Goal: Task Accomplishment & Management: Complete application form

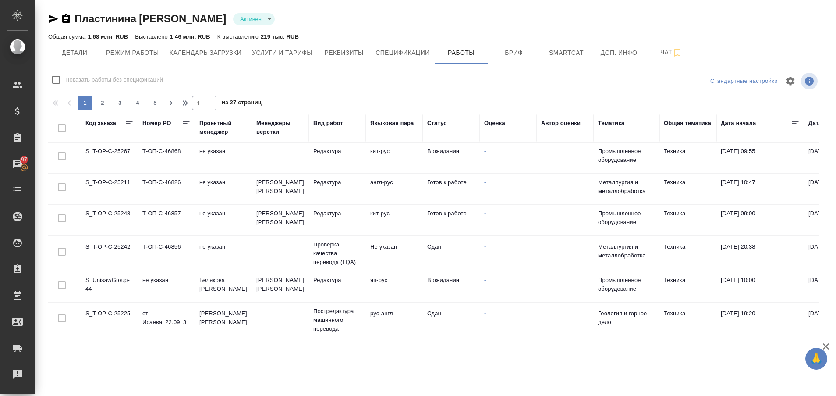
scroll to position [429, 0]
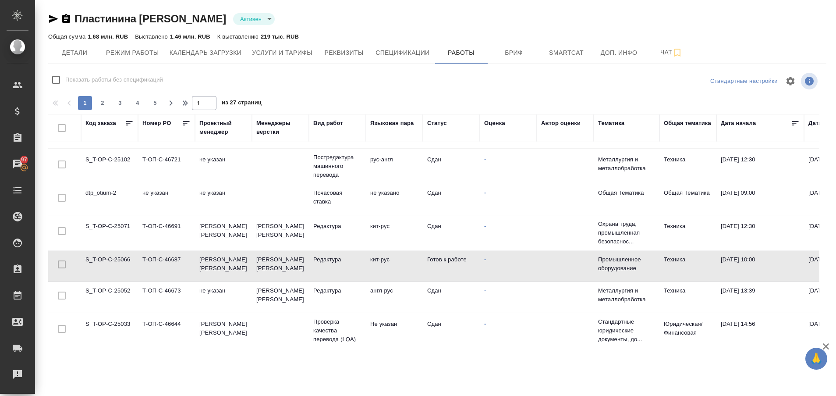
click at [121, 260] on td "S_T-OP-C-25066" at bounding box center [109, 266] width 57 height 31
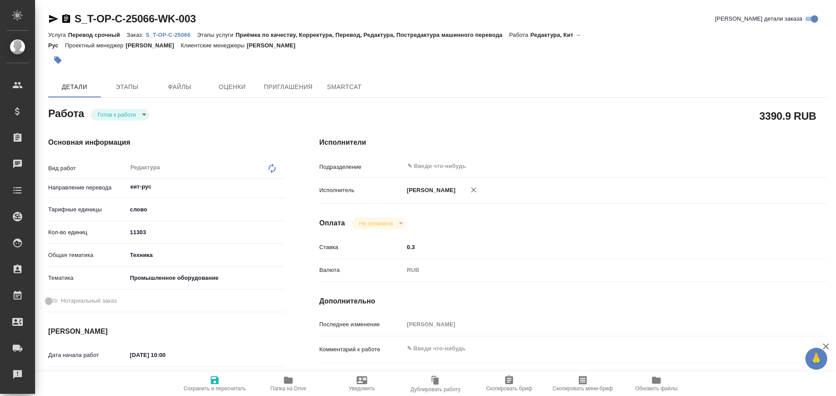
type textarea "x"
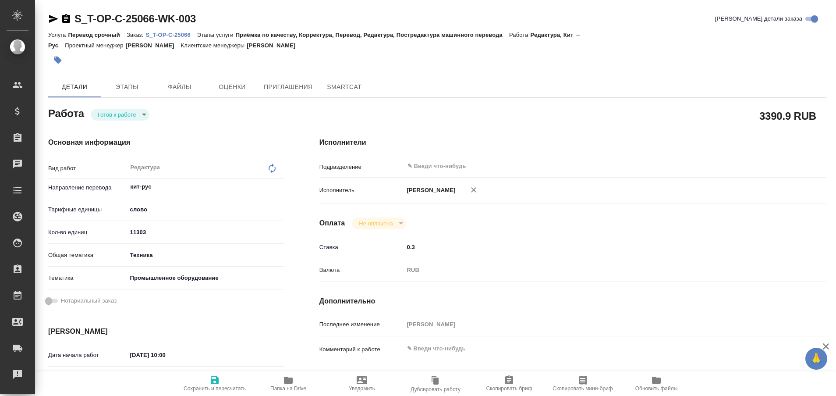
type textarea "x"
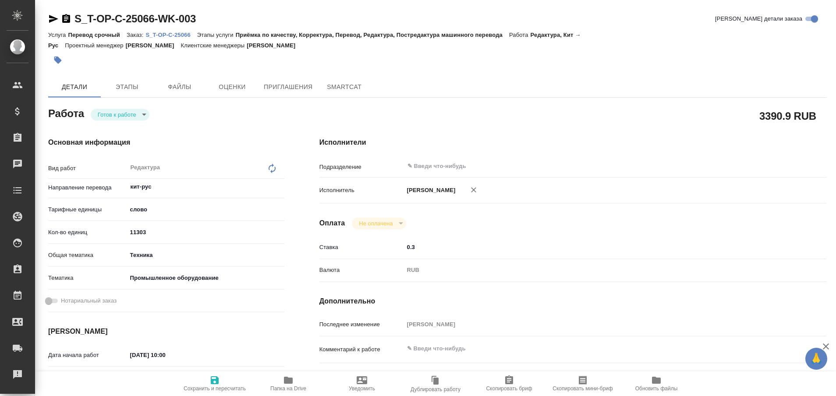
type textarea "x"
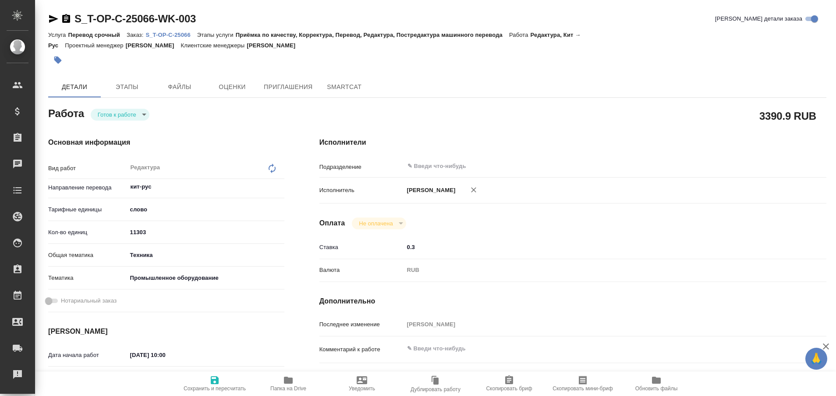
type textarea "x"
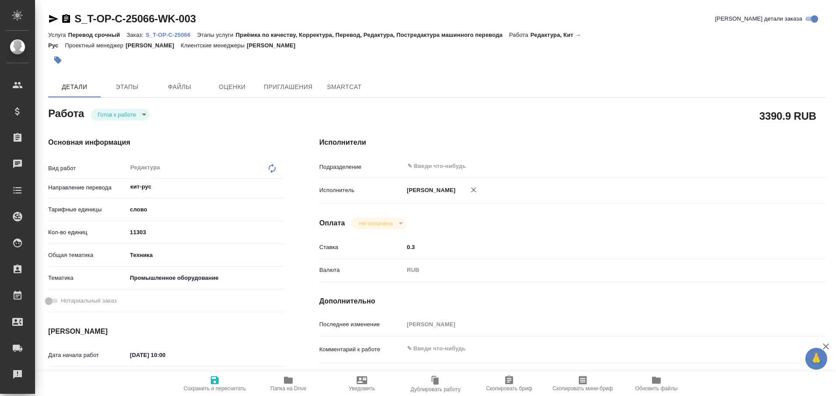
type textarea "x"
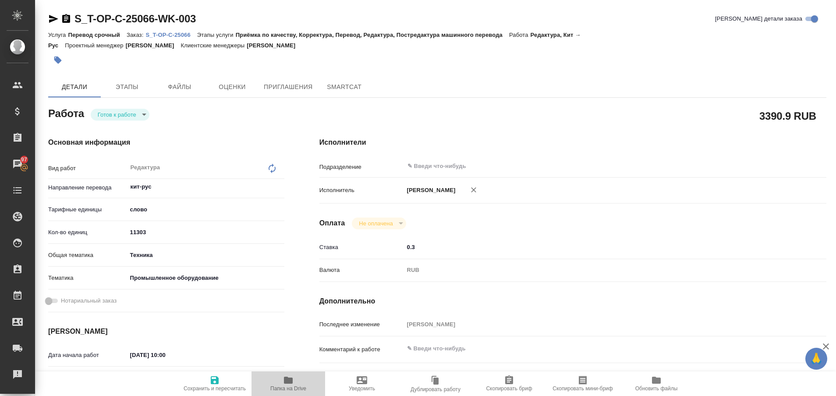
click at [290, 381] on icon "button" at bounding box center [288, 379] width 9 height 7
